Goal: Information Seeking & Learning: Learn about a topic

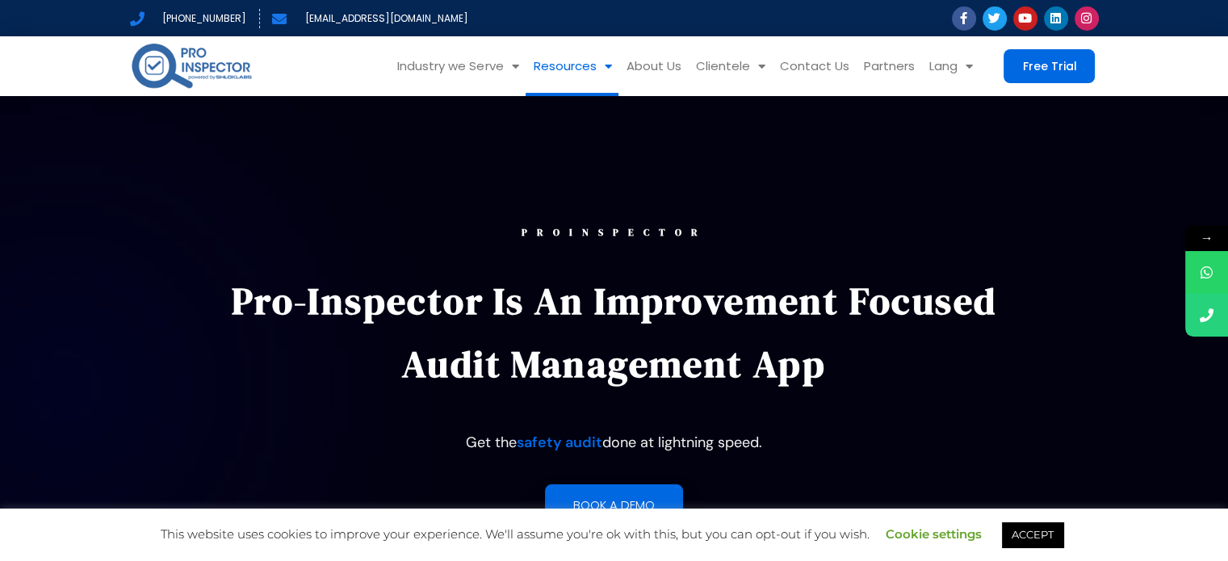
click at [594, 64] on link "Resources" at bounding box center [572, 66] width 93 height 60
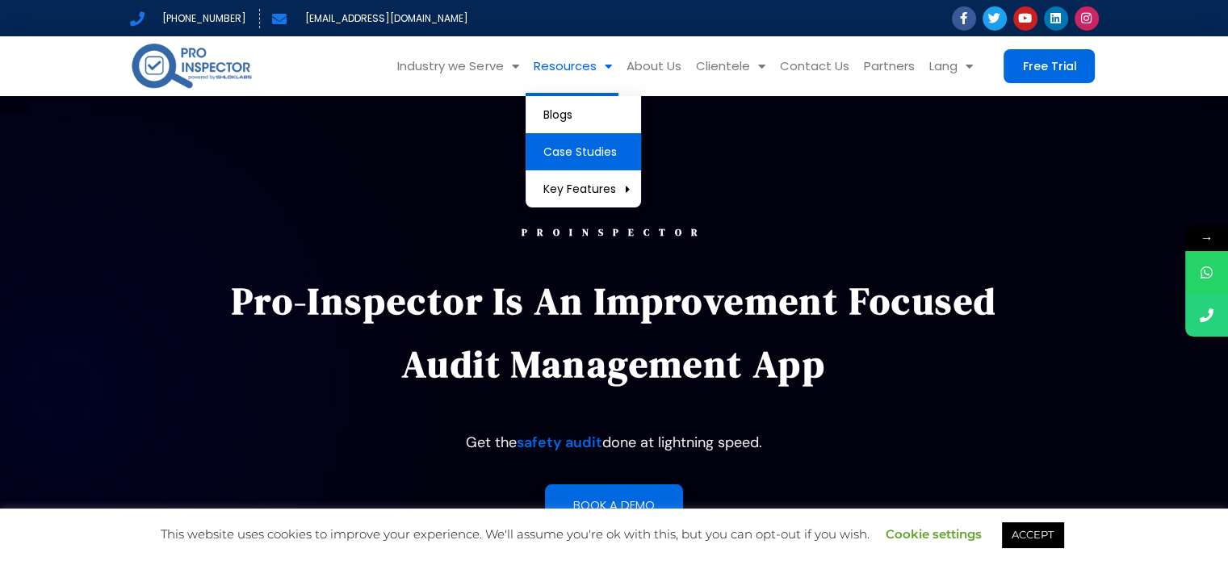
click at [594, 140] on link "Case Studies" at bounding box center [583, 151] width 115 height 37
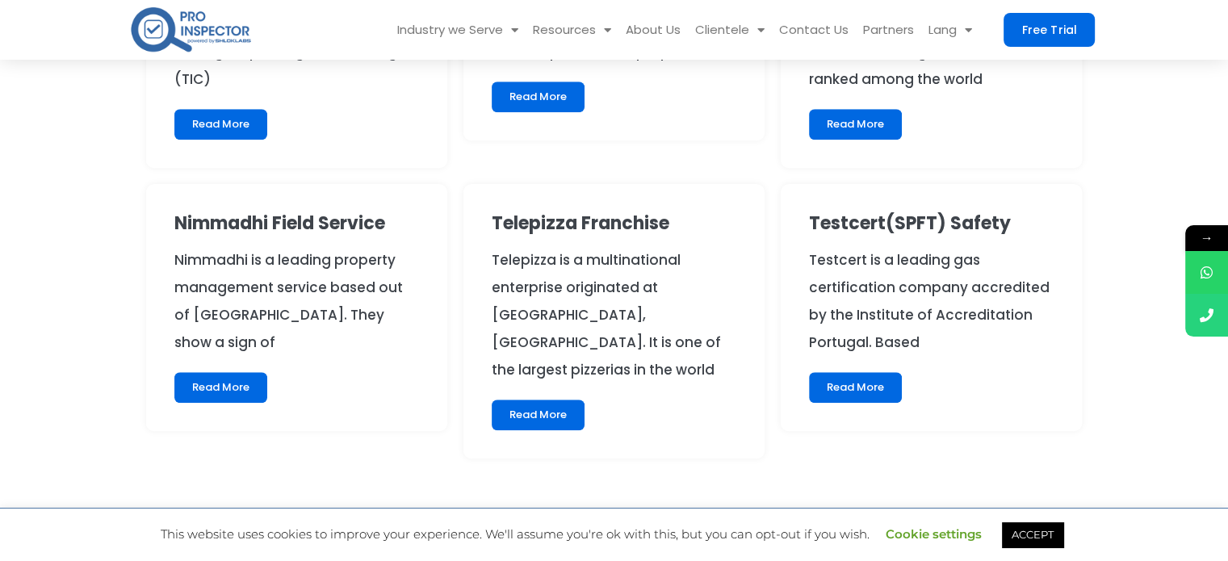
scroll to position [1292, 0]
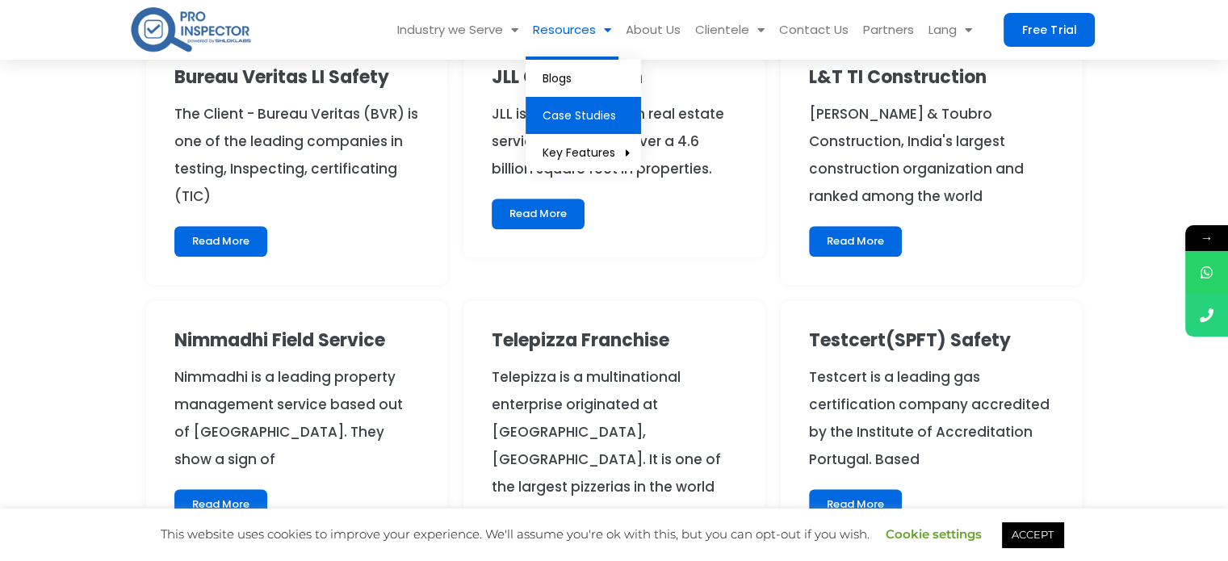
click at [588, 34] on link "Resources" at bounding box center [572, 30] width 93 height 60
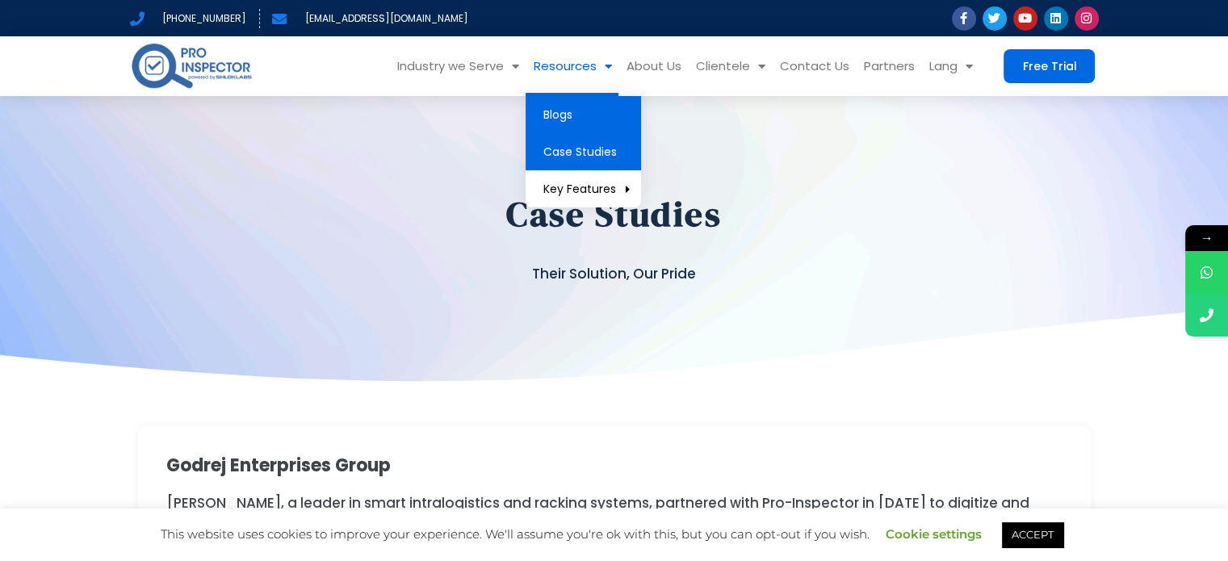
click at [568, 108] on link "Blogs" at bounding box center [583, 114] width 115 height 37
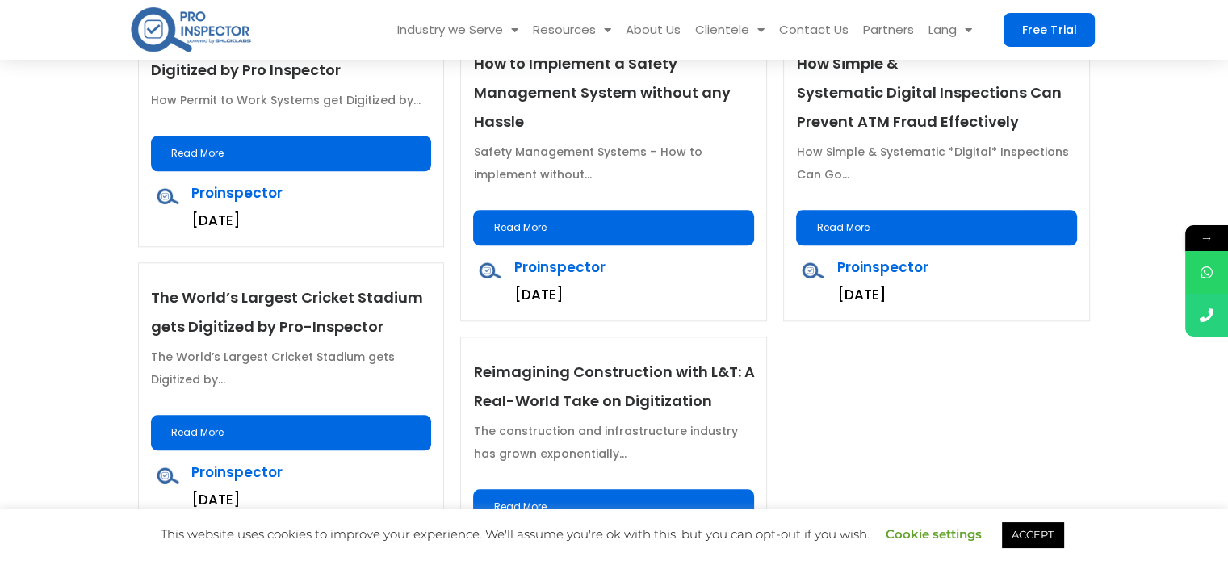
scroll to position [1615, 0]
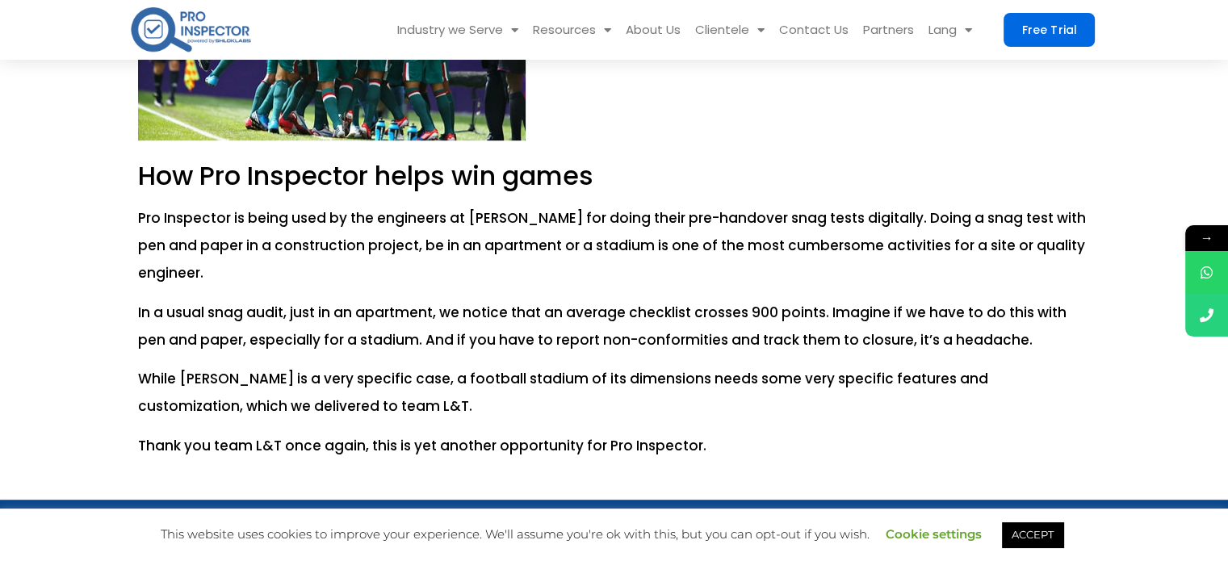
scroll to position [933, 0]
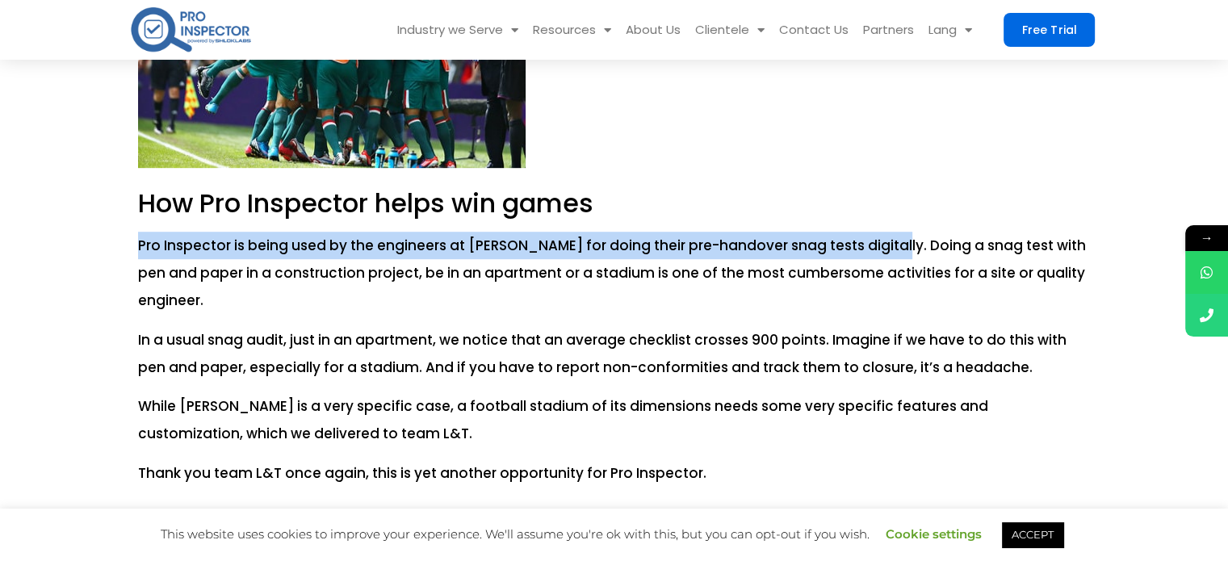
drag, startPoint x: 132, startPoint y: 249, endPoint x: 878, endPoint y: 247, distance: 746.0
copy p "Pro Inspector is being used by the engineers at [PERSON_NAME] for doing their p…"
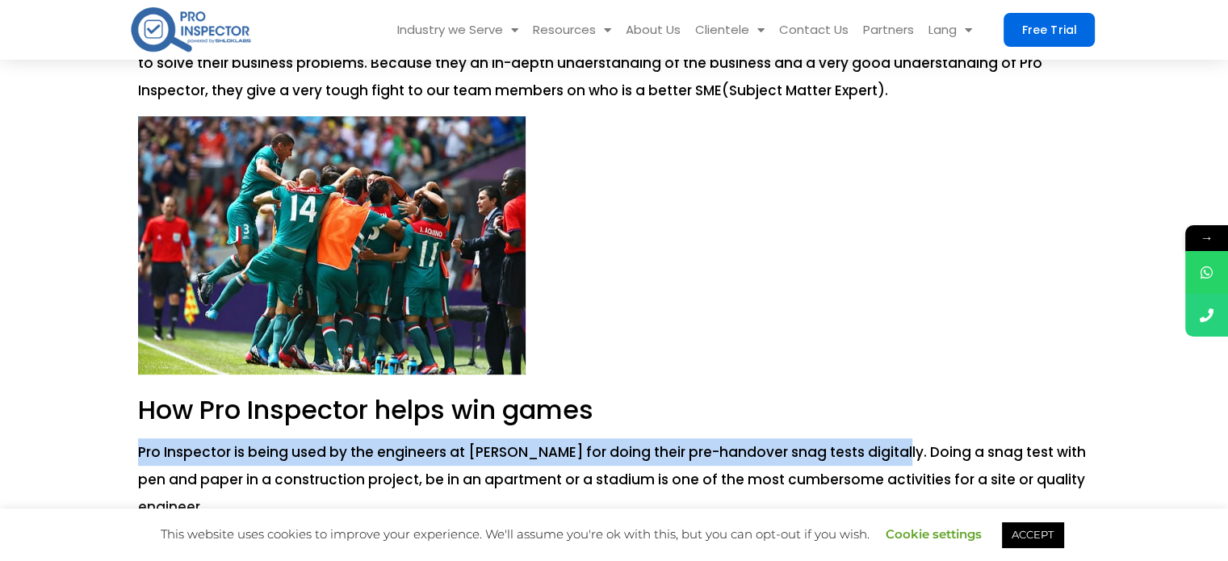
scroll to position [646, 0]
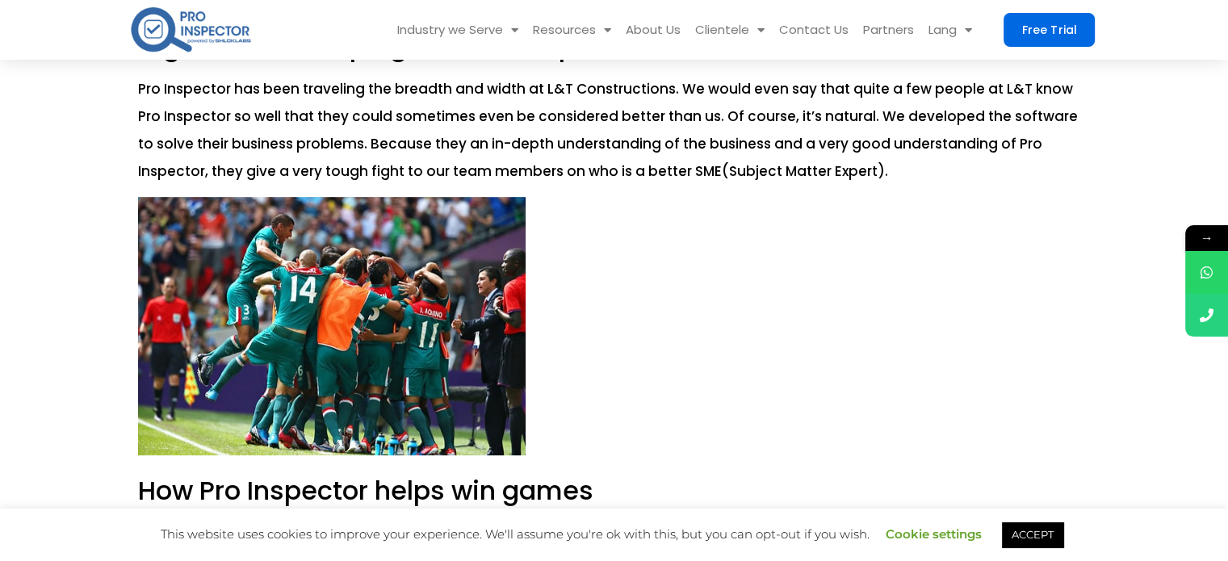
click at [733, 413] on p at bounding box center [614, 330] width 953 height 267
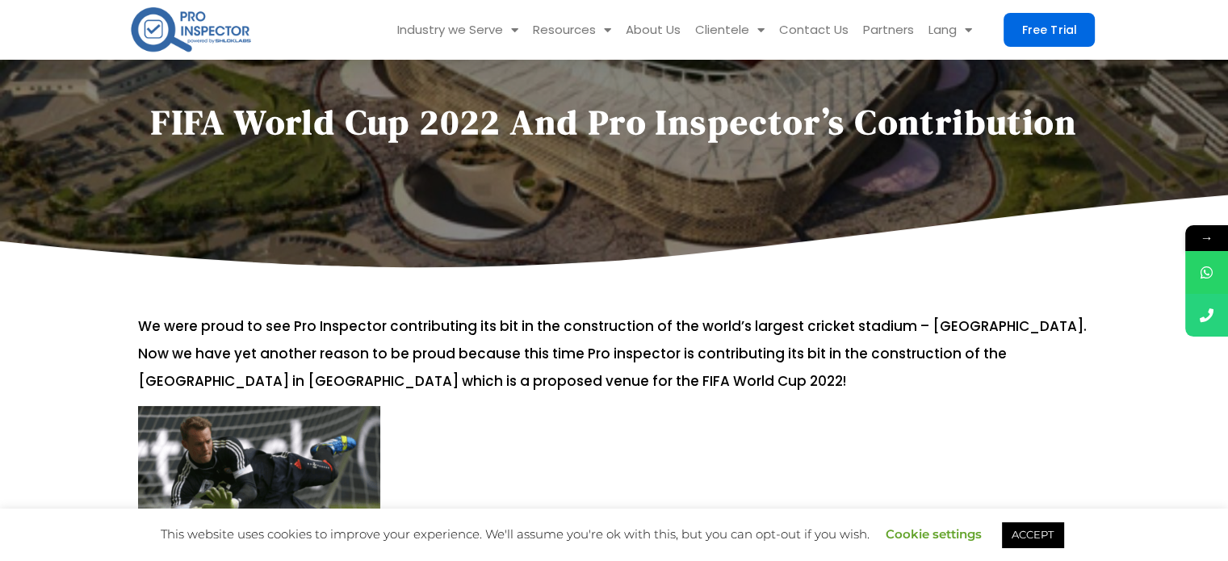
scroll to position [0, 0]
